Goal: Complete application form

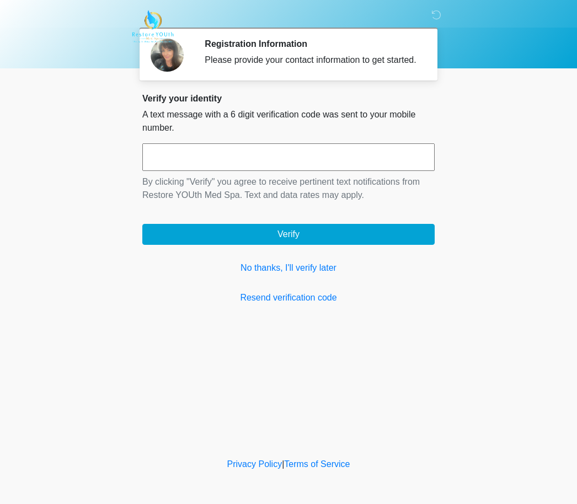
scroll to position [1, 0]
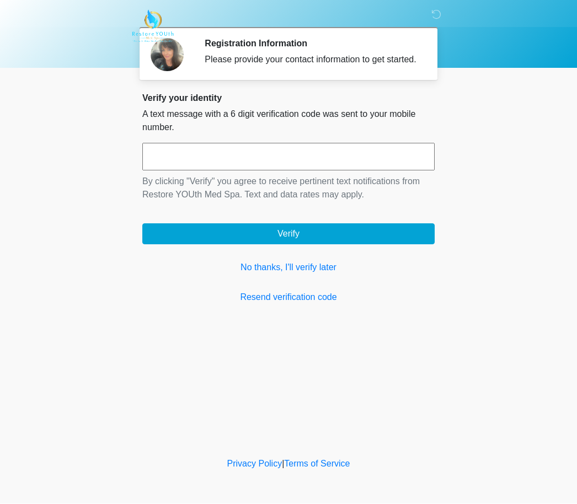
click at [258, 275] on link "No thanks, I'll verify later" at bounding box center [288, 267] width 292 height 13
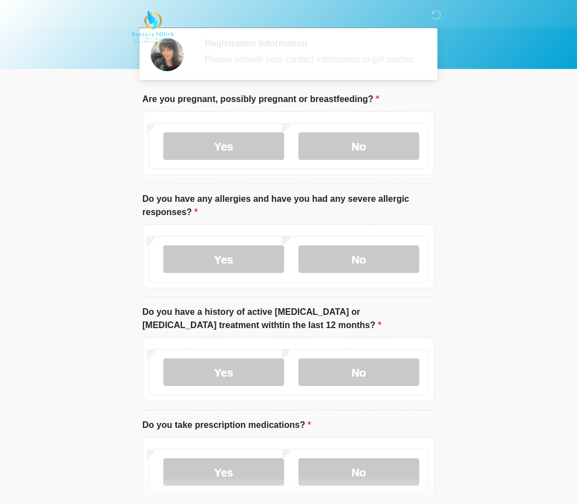
click at [253, 273] on label "Yes" at bounding box center [223, 259] width 121 height 28
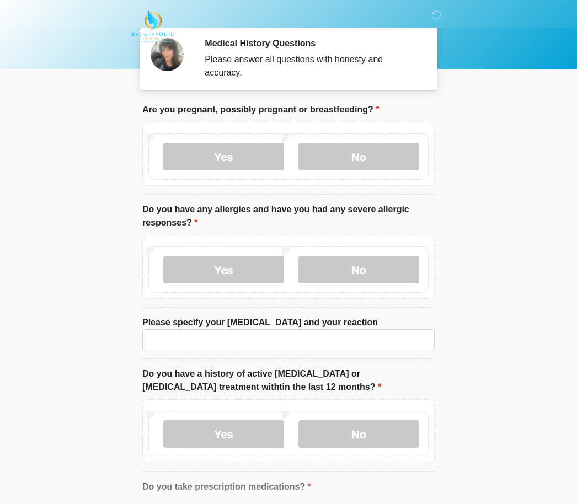
click at [369, 157] on label "No" at bounding box center [358, 157] width 121 height 28
click at [185, 335] on input "Please specify your [MEDICAL_DATA] and your reaction" at bounding box center [288, 339] width 292 height 21
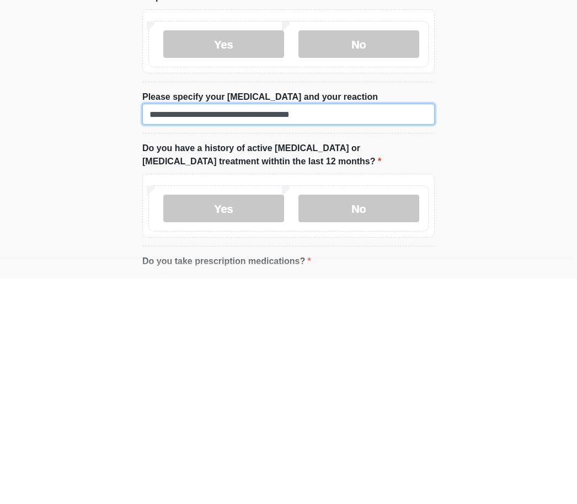
type input "**********"
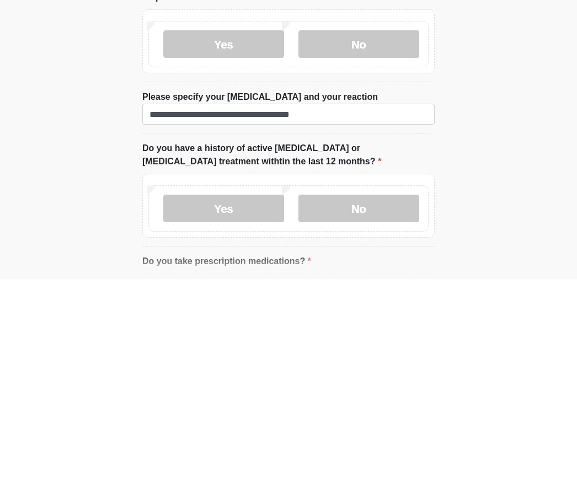
click at [364, 420] on label "No" at bounding box center [358, 434] width 121 height 28
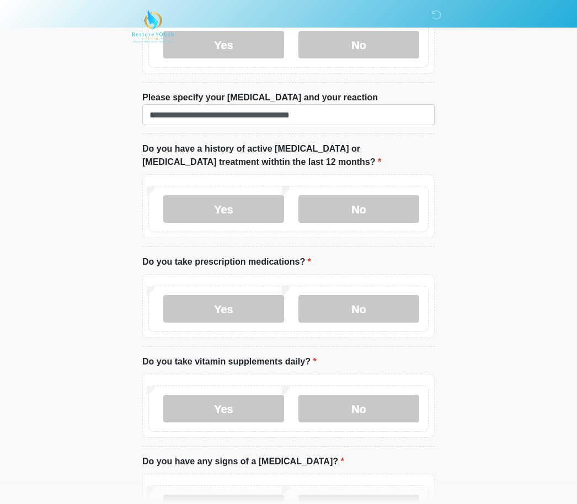
click at [241, 307] on label "Yes" at bounding box center [223, 309] width 121 height 28
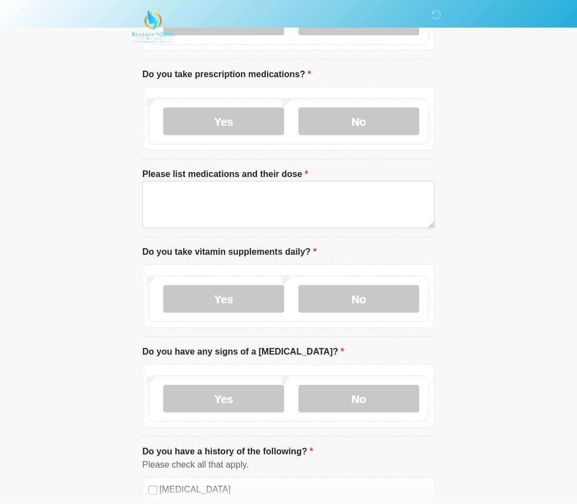
scroll to position [413, 0]
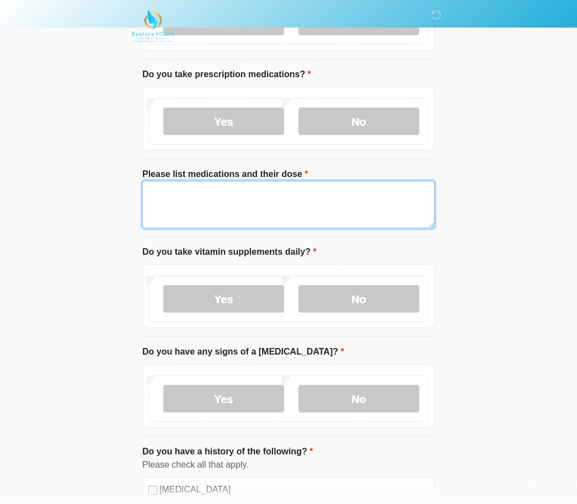
click at [167, 185] on textarea "Please list medications and their dose" at bounding box center [288, 204] width 292 height 47
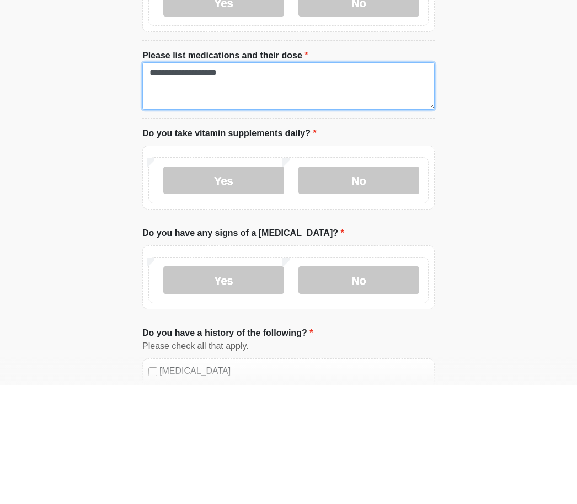
type textarea "**********"
click at [238, 286] on label "Yes" at bounding box center [223, 300] width 121 height 28
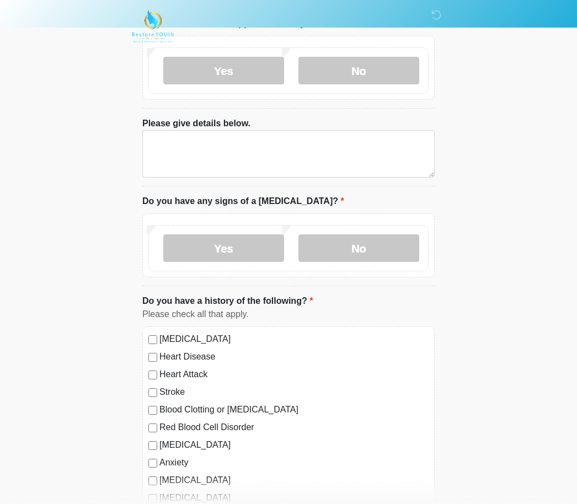
scroll to position [643, 0]
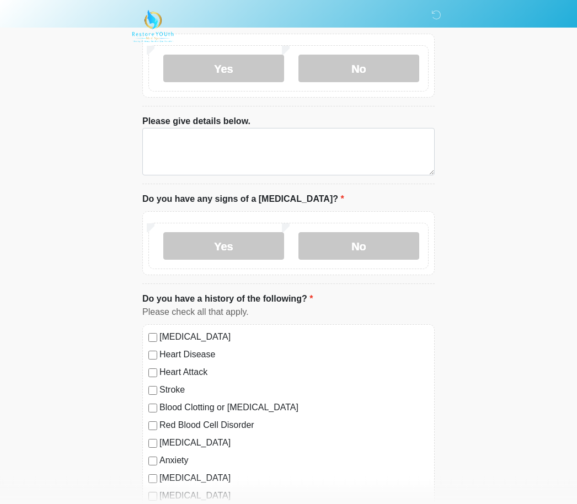
click at [359, 248] on label "No" at bounding box center [358, 247] width 121 height 28
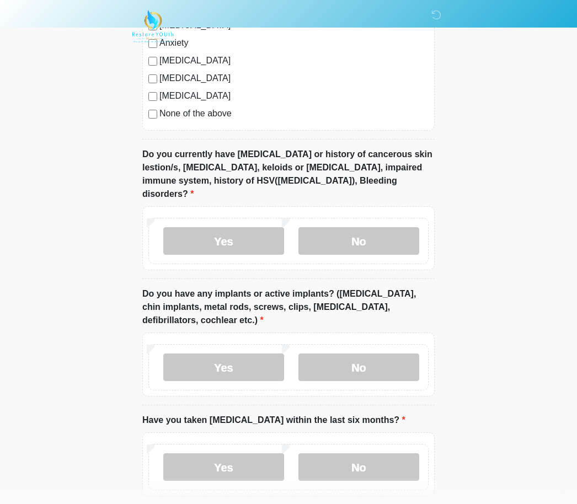
scroll to position [1064, 0]
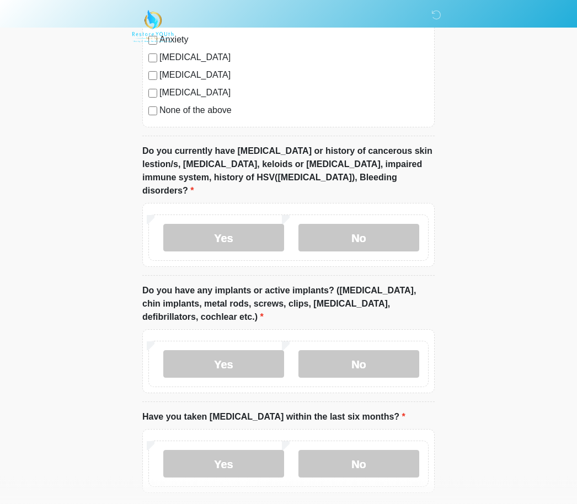
click at [363, 225] on label "No" at bounding box center [358, 239] width 121 height 28
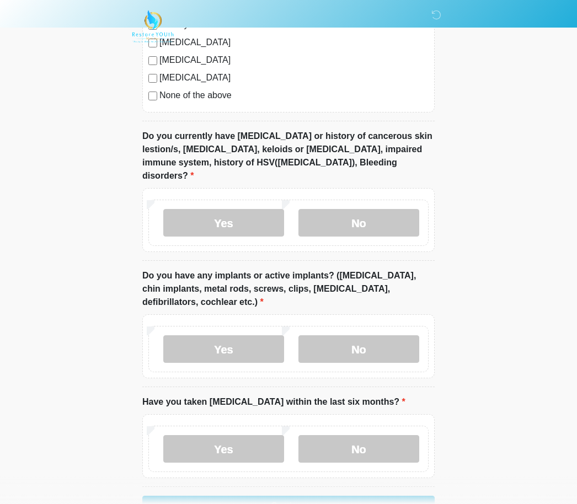
scroll to position [1099, 0]
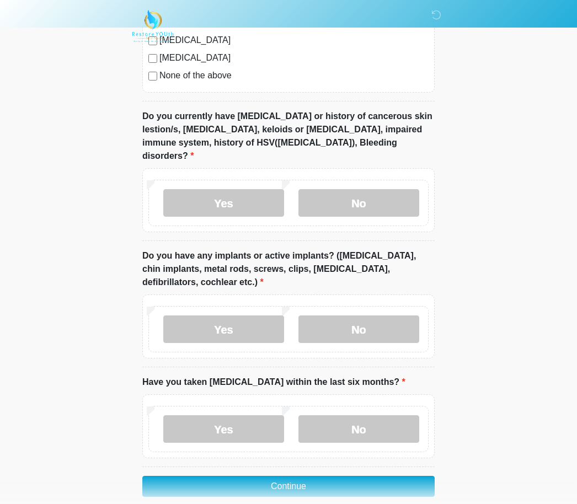
click at [237, 316] on label "Yes" at bounding box center [223, 330] width 121 height 28
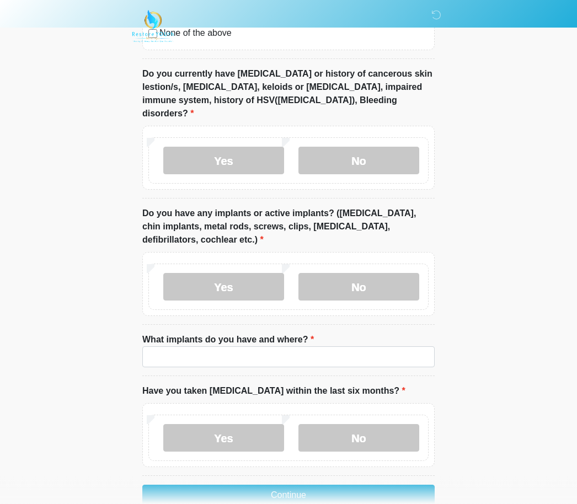
scroll to position [1150, 0]
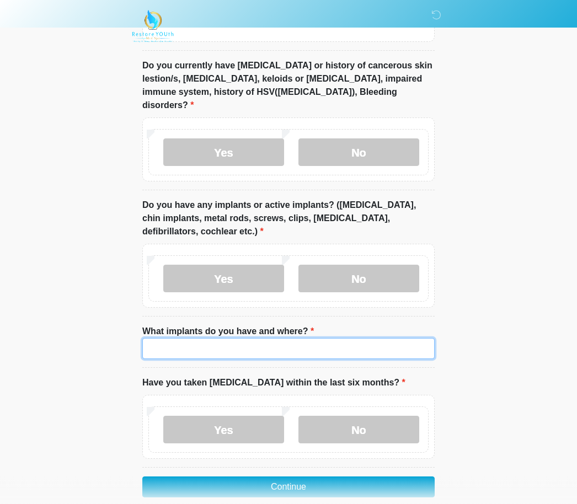
click at [165, 339] on input "What implants do you have and where?" at bounding box center [288, 349] width 292 height 21
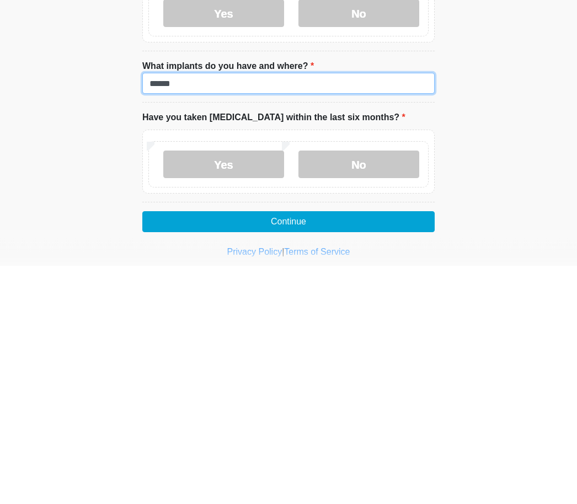
type input "******"
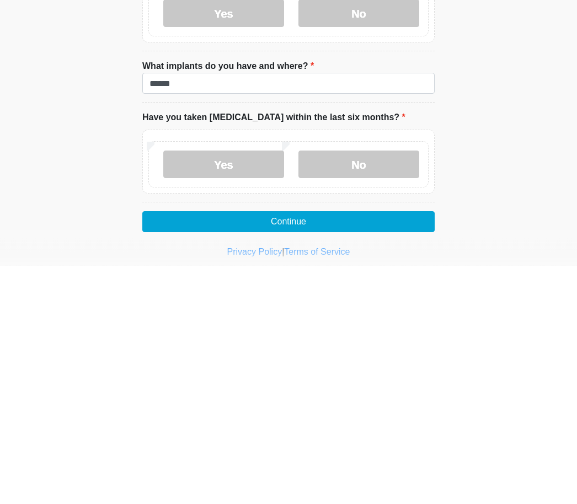
click at [372, 389] on label "No" at bounding box center [358, 403] width 121 height 28
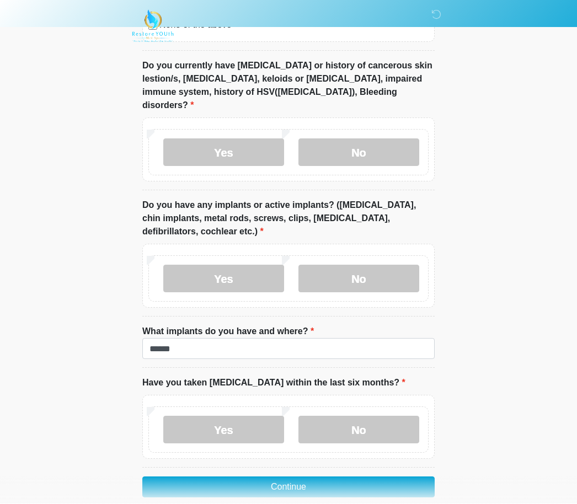
click at [305, 477] on button "Continue" at bounding box center [288, 487] width 292 height 21
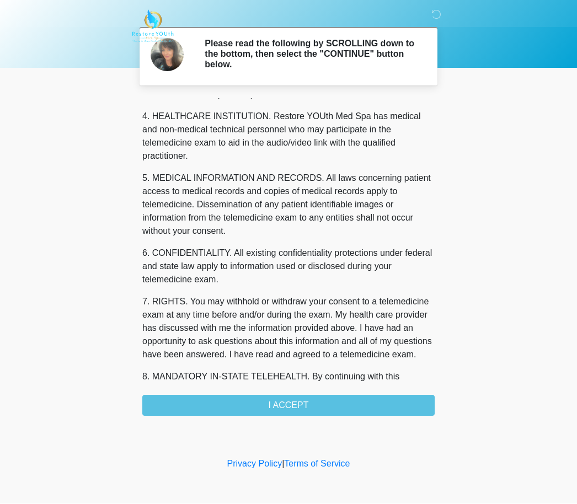
scroll to position [293, 0]
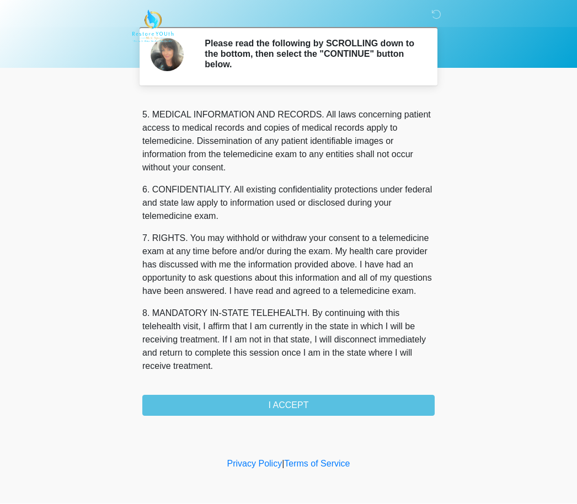
click at [333, 403] on div "1. PURPOSE. The purpose of this form is to obtain your consent for a telemedici…" at bounding box center [288, 258] width 292 height 318
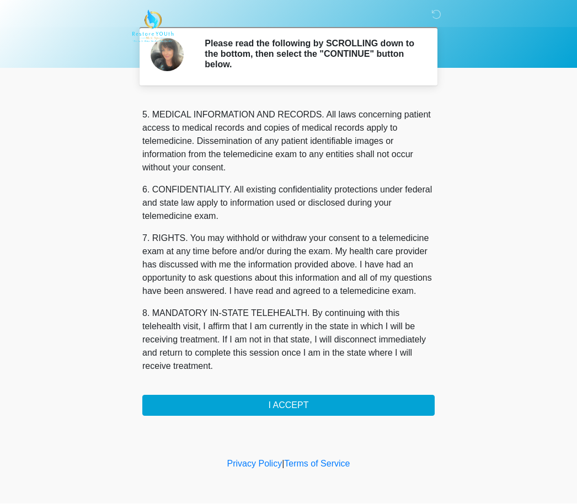
click at [299, 403] on button "I ACCEPT" at bounding box center [288, 406] width 292 height 21
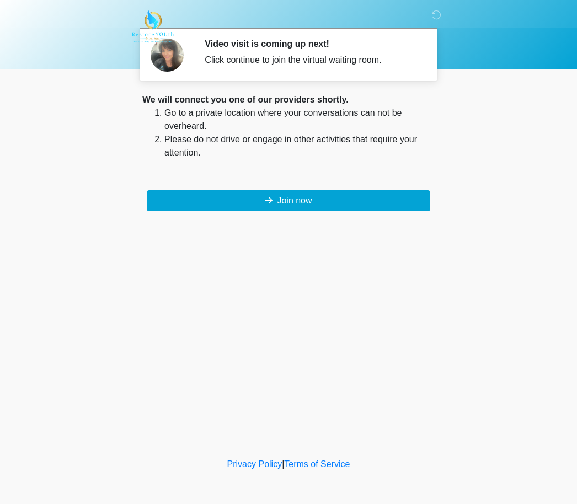
click at [293, 199] on button "Join now" at bounding box center [289, 200] width 284 height 21
